Goal: Navigation & Orientation: Find specific page/section

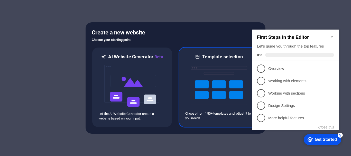
click at [224, 73] on img at bounding box center [219, 85] width 57 height 51
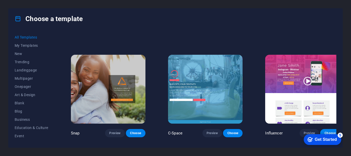
scroll to position [5573, 0]
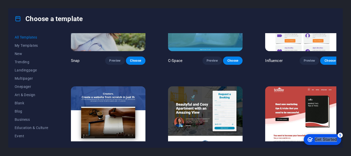
drag, startPoint x: 336, startPoint y: 132, endPoint x: 336, endPoint y: 144, distance: 12.1
click at [336, 144] on div "checkmark Get Started 5 First Steps in the Editor Let's guide you through the t…" at bounding box center [322, 139] width 44 height 15
click at [27, 61] on span "Trending" at bounding box center [32, 62] width 34 height 4
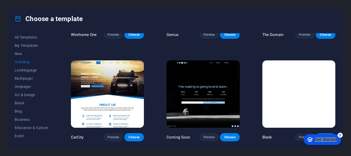
scroll to position [484, 0]
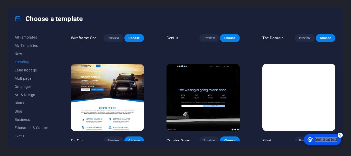
click at [336, 124] on div "Peoneera Preview Choose Art Museum Preview Choose Pottery Passions Preview Choo…" at bounding box center [203, 87] width 267 height 108
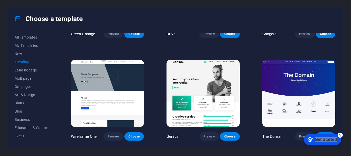
scroll to position [382, 0]
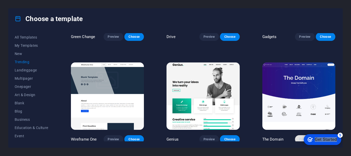
click at [299, 137] on span "Preview" at bounding box center [304, 139] width 11 height 4
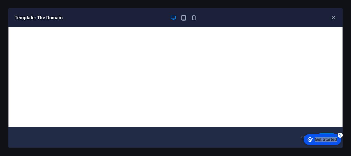
click at [333, 17] on icon "button" at bounding box center [334, 18] width 6 height 6
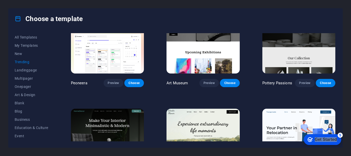
scroll to position [0, 0]
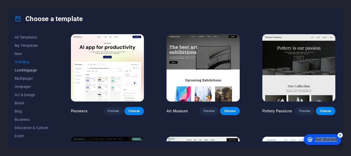
click at [34, 68] on span "Landingpage" at bounding box center [32, 70] width 34 height 4
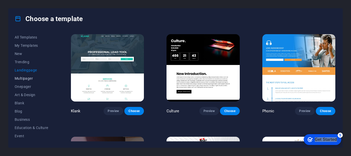
click at [32, 78] on span "Multipager" at bounding box center [32, 78] width 34 height 4
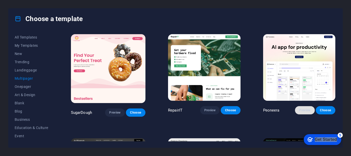
click at [309, 112] on span "Preview" at bounding box center [304, 110] width 11 height 4
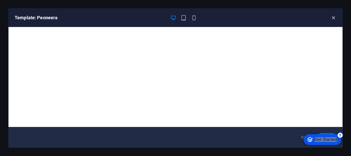
click at [331, 19] on icon "button" at bounding box center [334, 18] width 6 height 6
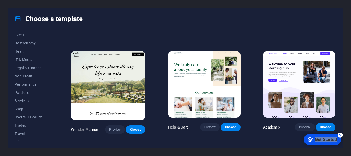
scroll to position [105, 0]
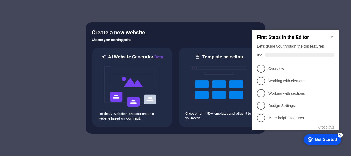
click at [332, 35] on icon "Minimize checklist" at bounding box center [332, 37] width 4 height 4
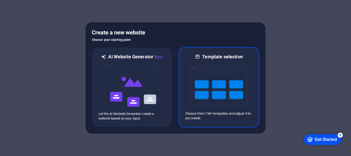
click at [220, 89] on img at bounding box center [219, 85] width 57 height 51
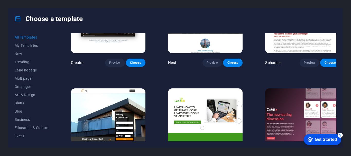
scroll to position [5704, 0]
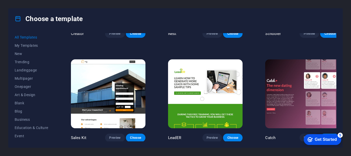
drag, startPoint x: 336, startPoint y: 116, endPoint x: 38, endPoint y: 4, distance: 318.5
click at [22, 119] on span "Business" at bounding box center [32, 120] width 34 height 4
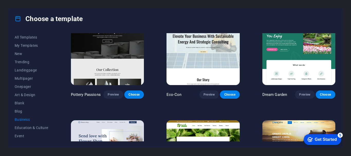
scroll to position [0, 0]
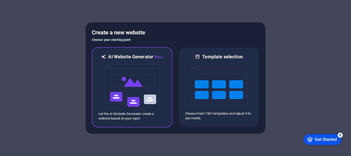
click at [140, 98] on img at bounding box center [132, 85] width 57 height 51
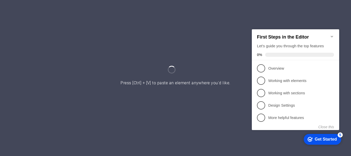
click at [334, 35] on icon "Minimize checklist" at bounding box center [332, 36] width 4 height 4
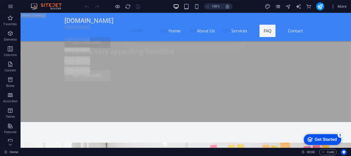
scroll to position [5764, 0]
